Goal: Task Accomplishment & Management: Complete application form

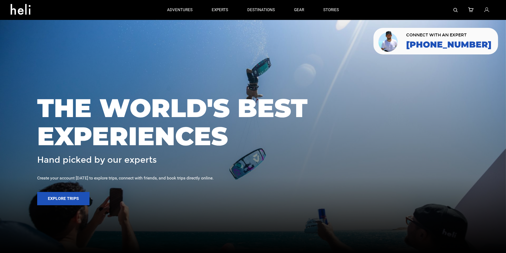
click at [486, 4] on link at bounding box center [487, 10] width 6 height 20
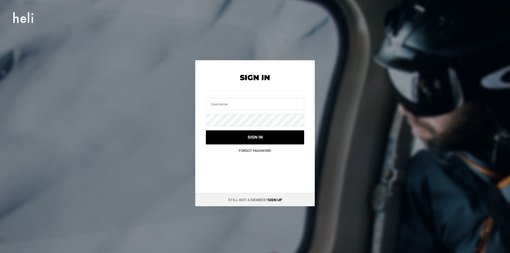
click at [509, 252] on div "Sign In Sign In Sign in Forgot Password Still not a member? Sign up" at bounding box center [255, 126] width 510 height 253
click at [272, 198] on link "Sign up" at bounding box center [275, 200] width 14 height 4
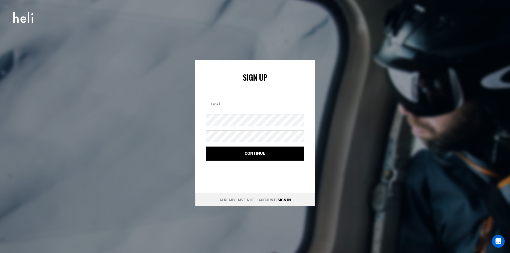
click at [223, 100] on input "email" at bounding box center [255, 104] width 98 height 12
click at [223, 100] on input "[PERSON_NAME][EMAIL_ADDRESS][DOMAIN_NAME]" at bounding box center [255, 104] width 98 height 12
type input "[EMAIL_ADDRESS]@[DOMAIN_NAME]"
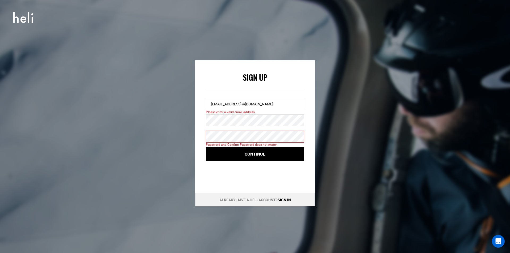
click at [206, 147] on button "Continue" at bounding box center [255, 154] width 98 height 14
